Goal: Task Accomplishment & Management: Understand process/instructions

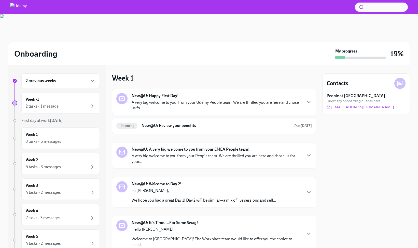
click at [83, 80] on div "2 previous weeks" at bounding box center [61, 81] width 70 height 6
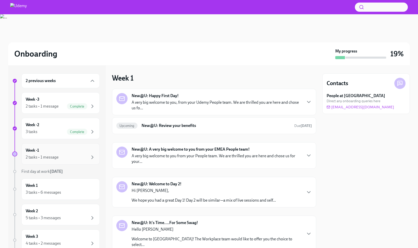
click at [60, 157] on div "2 tasks • 1 message" at bounding box center [61, 157] width 70 height 6
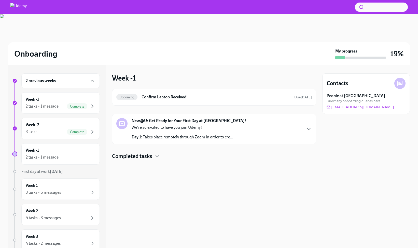
click at [279, 132] on div "New@U: Get Ready for Your First Day at [GEOGRAPHIC_DATA]! We're so excited to h…" at bounding box center [213, 129] width 195 height 22
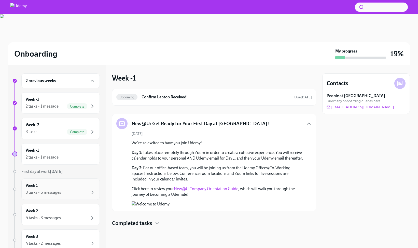
click at [58, 190] on div "3 tasks • 6 messages" at bounding box center [43, 192] width 35 height 6
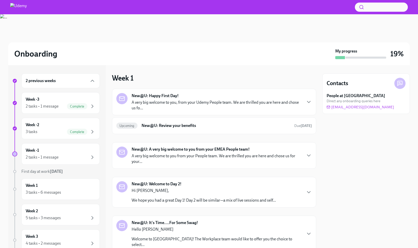
click at [214, 104] on p "A very big welcome to you, from your Udemy People team. We are thrilled you are…" at bounding box center [217, 105] width 170 height 11
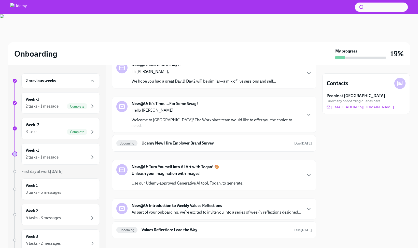
scroll to position [276, 0]
click at [211, 9] on h6 "New@U: Review your benefits" at bounding box center [215, 7] width 149 height 6
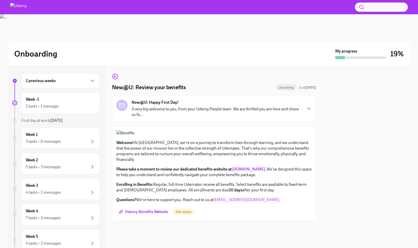
scroll to position [86, 0]
click at [49, 100] on div "Week -1 2 tasks • 1 message" at bounding box center [61, 102] width 70 height 13
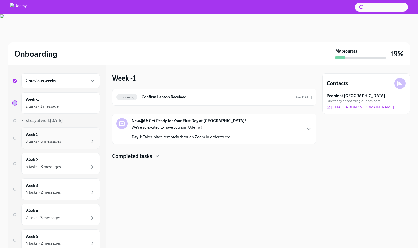
click at [62, 137] on div "Week 1 3 tasks • 6 messages" at bounding box center [61, 138] width 70 height 13
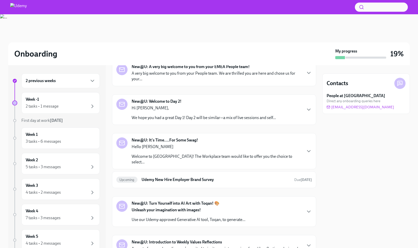
scroll to position [125, 0]
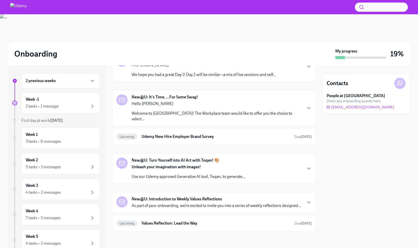
click at [194, 101] on p "Hello [PERSON_NAME]" at bounding box center [217, 104] width 170 height 6
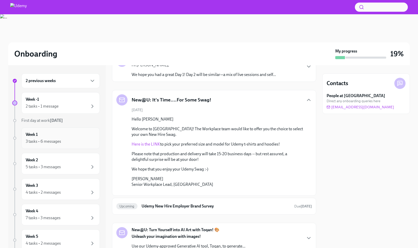
click at [66, 136] on div "Week 1 3 tasks • 6 messages" at bounding box center [61, 138] width 70 height 13
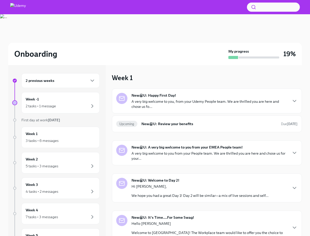
click at [42, 86] on div "2 previous weeks" at bounding box center [60, 80] width 78 height 15
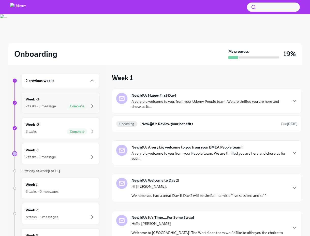
click at [50, 100] on div "Week -3 2 tasks • 1 message Complete" at bounding box center [61, 102] width 70 height 13
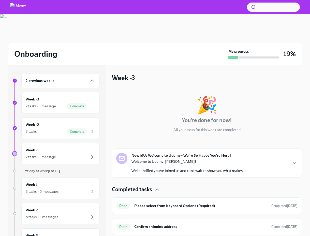
scroll to position [54, 0]
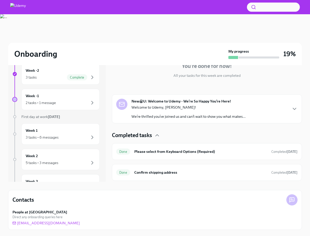
click at [159, 118] on p "We’re thrilled you’ve joined us and can’t wait to show you what makes..." at bounding box center [189, 116] width 114 height 5
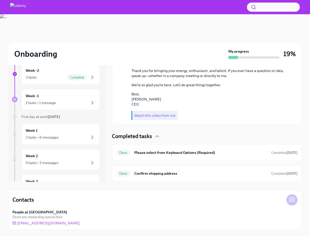
scroll to position [172, 0]
click at [46, 80] on div "3 tasks Complete" at bounding box center [61, 77] width 70 height 6
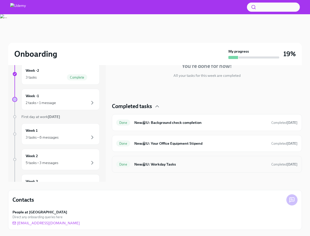
click at [182, 169] on div "Done New@U: Workday Tasks Completed 14 days ago" at bounding box center [207, 164] width 190 height 17
click at [157, 164] on h6 "New@U: Workday Tasks" at bounding box center [200, 165] width 133 height 6
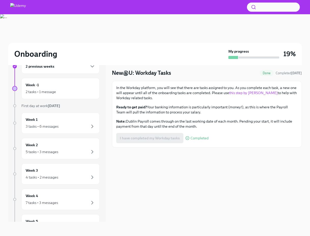
scroll to position [14, 0]
click at [250, 93] on link "this step by step guide" at bounding box center [253, 93] width 49 height 5
